Goal: Task Accomplishment & Management: Manage account settings

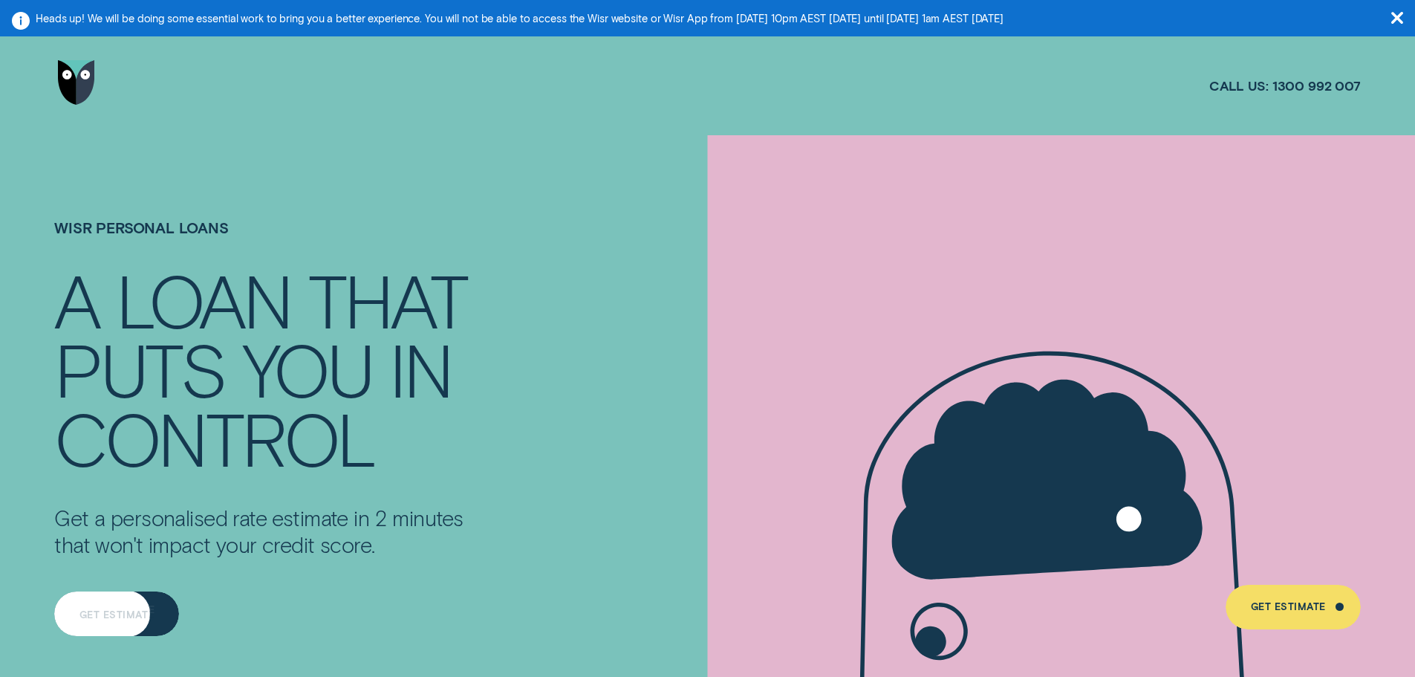
click at [117, 611] on div "Get Estimate" at bounding box center [117, 615] width 75 height 9
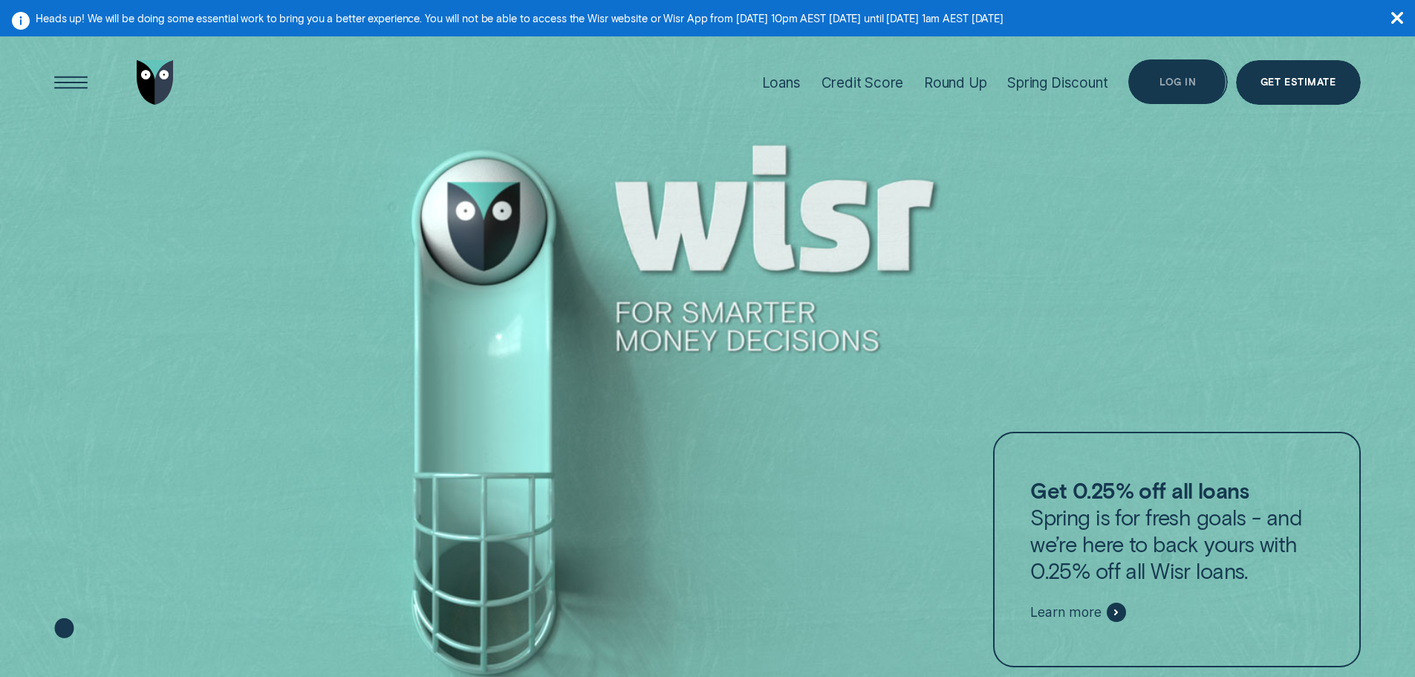
click at [1141, 87] on div "Log in" at bounding box center [1178, 81] width 99 height 45
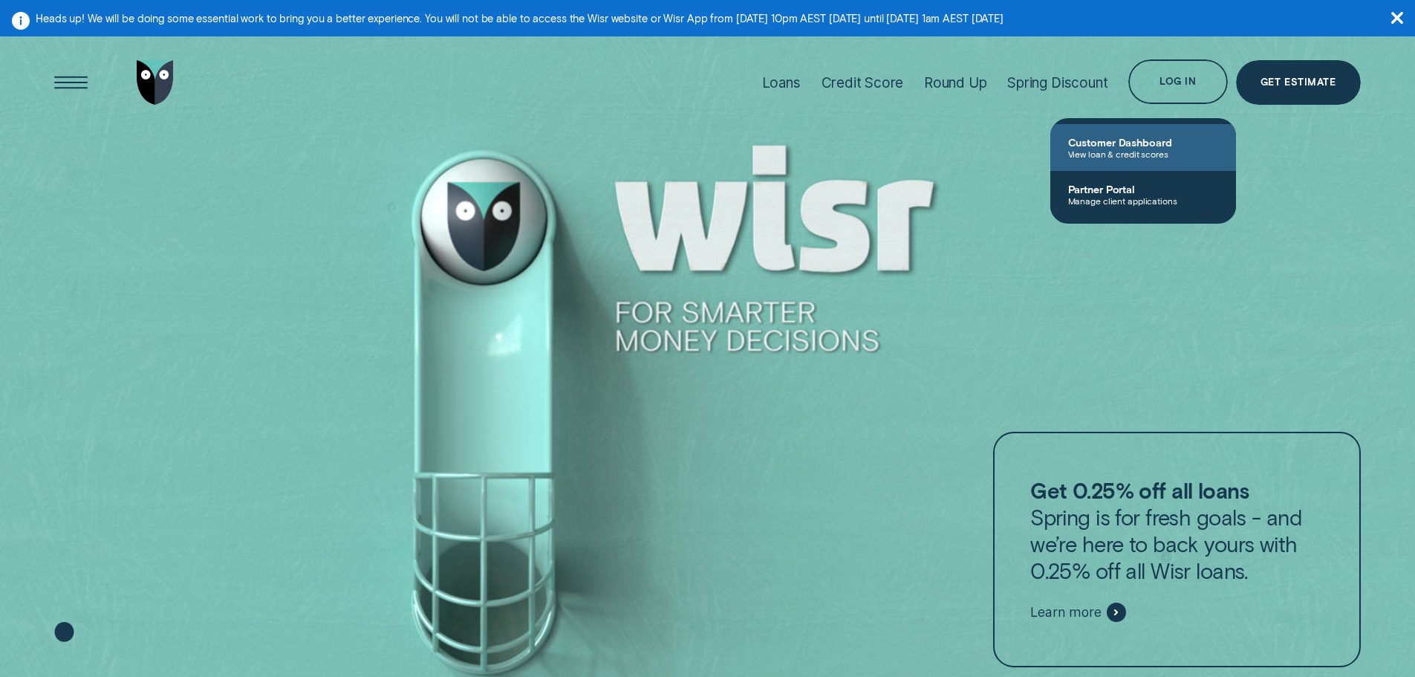
click at [1167, 139] on span "Customer Dashboard" at bounding box center [1143, 142] width 150 height 13
